Goal: Find specific page/section: Find specific page/section

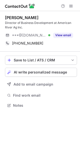
scroll to position [102, 80]
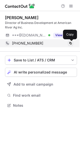
click at [72, 43] on span at bounding box center [71, 43] width 4 height 4
